Goal: Download file/media

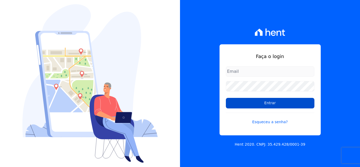
type input "[EMAIL_ADDRESS][DOMAIN_NAME]"
click at [260, 105] on input "Entrar" at bounding box center [270, 103] width 88 height 11
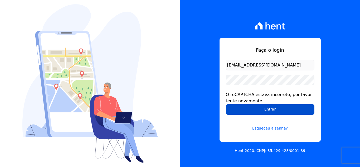
click at [260, 110] on input "Entrar" at bounding box center [270, 109] width 88 height 11
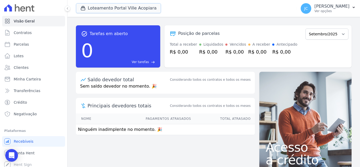
drag, startPoint x: 116, startPoint y: 4, endPoint x: 118, endPoint y: 16, distance: 12.8
click at [117, 4] on button "Loteamento Portal Ville Acopiara" at bounding box center [118, 8] width 85 height 10
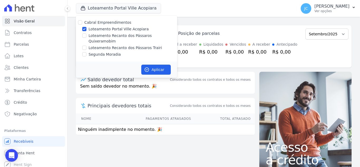
click at [99, 31] on label "Loteamento Portal Ville Acopiara" at bounding box center [118, 29] width 60 height 6
click at [86, 31] on input "Loteamento Portal Ville Acopiara" at bounding box center [84, 29] width 4 height 4
checkbox input "false"
click at [97, 38] on label "Loteamento Recanto dos Pássaros Quixeramobim" at bounding box center [132, 38] width 88 height 11
click at [86, 38] on input "Loteamento Recanto dos Pássaros Quixeramobim" at bounding box center [84, 35] width 4 height 4
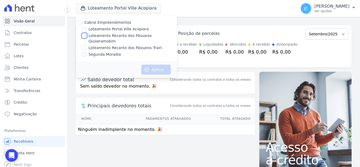
checkbox input "true"
click at [149, 68] on button "Aplicar" at bounding box center [155, 70] width 29 height 10
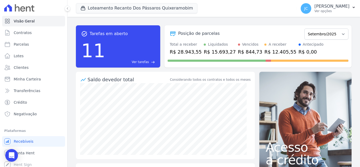
drag, startPoint x: 323, startPoint y: 11, endPoint x: 324, endPoint y: 52, distance: 40.8
click at [323, 11] on p "Ver opções" at bounding box center [331, 11] width 35 height 4
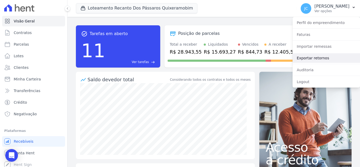
click at [316, 60] on link "Exportar retornos" at bounding box center [325, 57] width 67 height 9
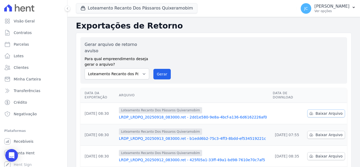
click at [320, 111] on span "Baixar Arquivo" at bounding box center [328, 113] width 27 height 5
click at [144, 2] on div "Loteamento Recanto Dos Pássaros Quixeramobim Cabral Empreendimentos Loteamento …" at bounding box center [185, 8] width 218 height 17
click at [139, 6] on button "Loteamento Recanto Dos Pássaros Quixeramobim" at bounding box center [136, 8] width 121 height 10
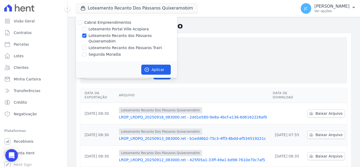
drag, startPoint x: 90, startPoint y: 34, endPoint x: 92, endPoint y: 41, distance: 7.0
click at [90, 34] on label "Loteamento Recanto dos Pássaros Quixeramobim" at bounding box center [132, 38] width 88 height 11
click at [86, 34] on input "Loteamento Recanto dos Pássaros Quixeramobim" at bounding box center [84, 35] width 4 height 4
checkbox input "false"
click at [92, 45] on label "Loteamento Recanto dos Pássaros Trairi" at bounding box center [124, 48] width 73 height 6
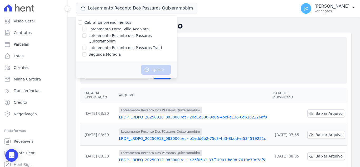
click at [86, 46] on input "Loteamento Recanto dos Pássaros Trairi" at bounding box center [84, 48] width 4 height 4
checkbox input "true"
click at [155, 65] on button "Aplicar" at bounding box center [155, 70] width 29 height 10
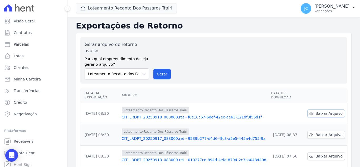
click at [323, 111] on span "Baixar Arquivo" at bounding box center [328, 113] width 27 height 5
